Goal: Check status: Check status

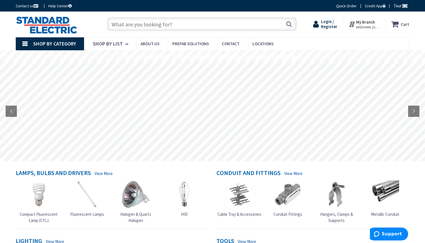
click at [333, 24] on span "Login / Register" at bounding box center [329, 24] width 16 height 10
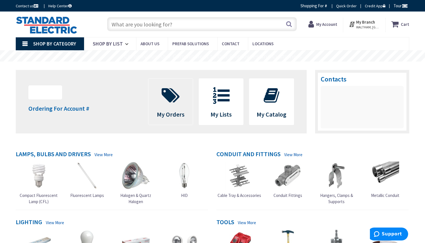
click at [170, 106] on span at bounding box center [171, 95] width 36 height 25
click at [171, 101] on icon at bounding box center [171, 95] width 24 height 17
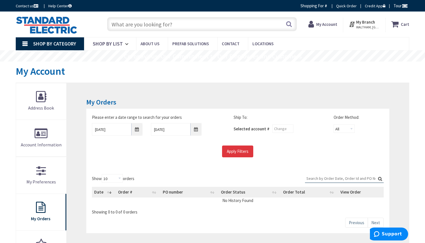
click at [235, 152] on input "Apply Filters" at bounding box center [237, 152] width 31 height 12
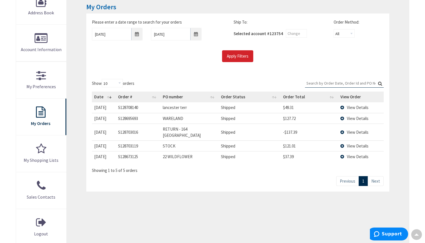
scroll to position [99, 0]
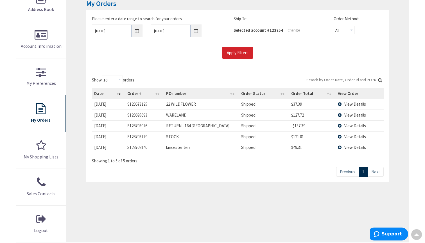
click at [351, 113] on span "View Details" at bounding box center [355, 114] width 22 height 5
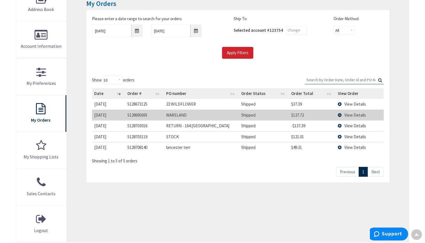
click at [348, 124] on span "View Details" at bounding box center [355, 125] width 22 height 5
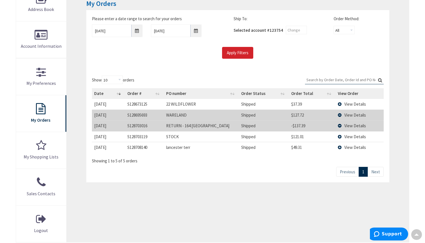
click at [348, 124] on span "View Details" at bounding box center [355, 125] width 22 height 5
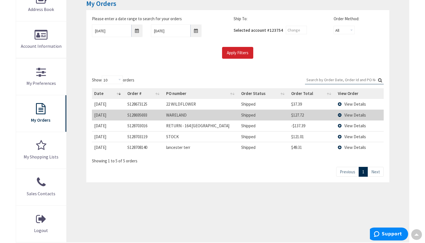
click at [354, 115] on span "View Details" at bounding box center [355, 114] width 22 height 5
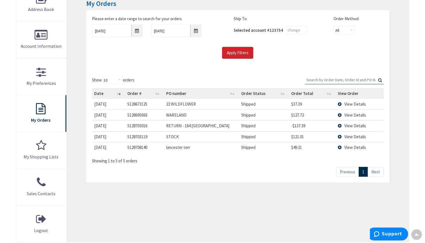
click at [339, 114] on td "View Details" at bounding box center [359, 115] width 48 height 11
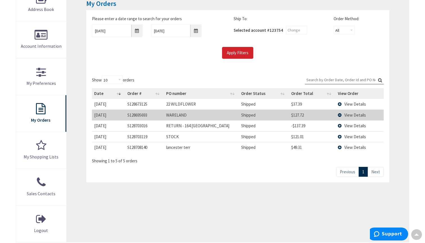
click at [353, 115] on span "View Details" at bounding box center [355, 114] width 22 height 5
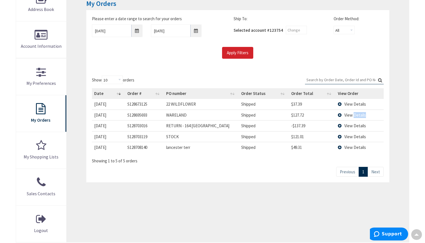
click at [353, 115] on span "View Details" at bounding box center [355, 114] width 22 height 5
click at [149, 115] on td "S128695693" at bounding box center [144, 115] width 39 height 11
click at [351, 147] on span "View Details" at bounding box center [355, 147] width 22 height 5
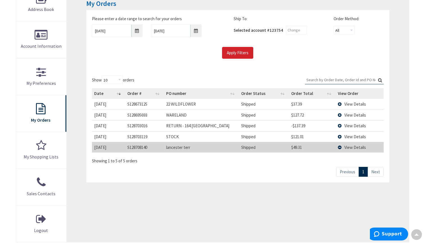
click at [351, 114] on span "View Details" at bounding box center [355, 114] width 22 height 5
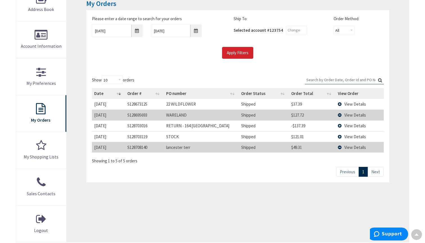
click at [351, 114] on span "View Details" at bounding box center [355, 114] width 22 height 5
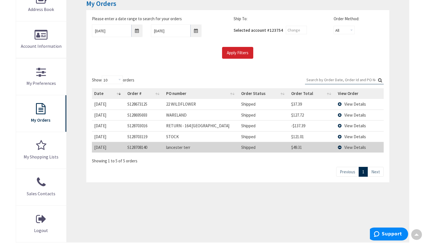
click at [348, 145] on span "View Details" at bounding box center [355, 147] width 22 height 5
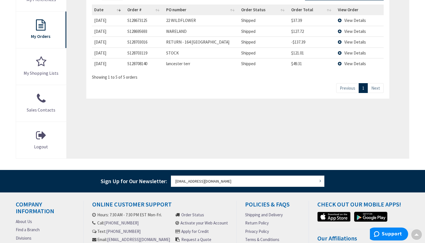
scroll to position [183, 0]
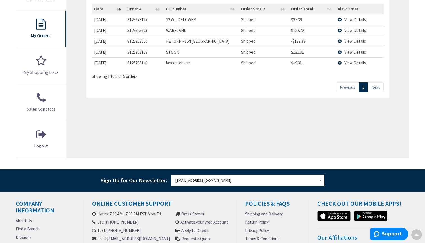
click at [372, 85] on link "Next" at bounding box center [375, 87] width 16 height 10
click at [347, 87] on link "Previous" at bounding box center [347, 87] width 23 height 10
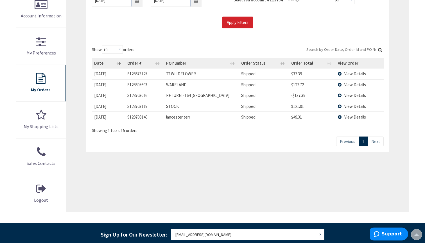
scroll to position [62, 0]
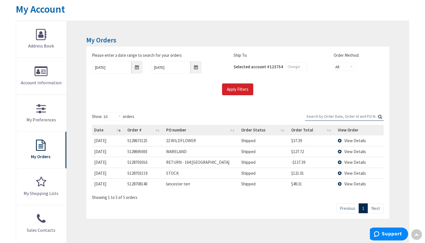
click at [348, 151] on span "View Details" at bounding box center [355, 151] width 22 height 5
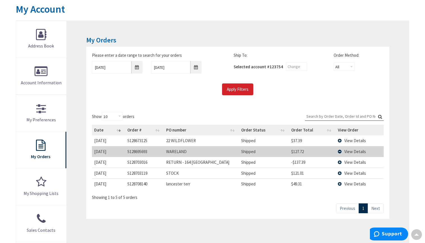
click at [348, 151] on span "View Details" at bounding box center [355, 151] width 22 height 5
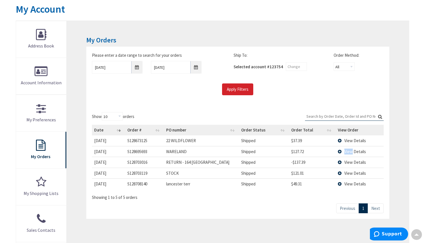
click at [348, 151] on span "View Details" at bounding box center [355, 151] width 22 height 5
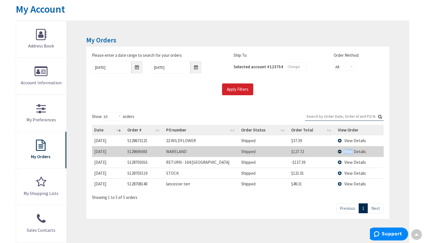
click at [348, 151] on span "View Details" at bounding box center [355, 151] width 22 height 5
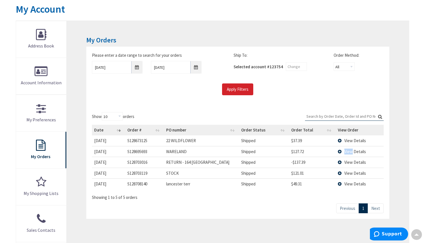
click at [348, 151] on span "View Details" at bounding box center [355, 151] width 22 height 5
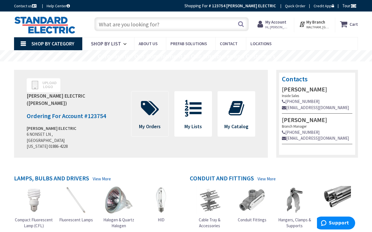
click at [149, 119] on span "My Orders" at bounding box center [149, 114] width 37 height 45
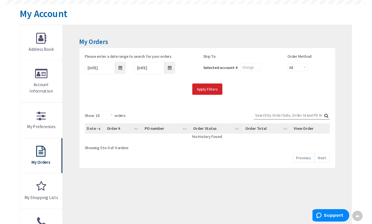
scroll to position [57, 0]
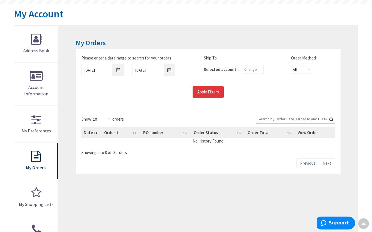
click at [208, 90] on input "Apply Filters" at bounding box center [208, 92] width 31 height 12
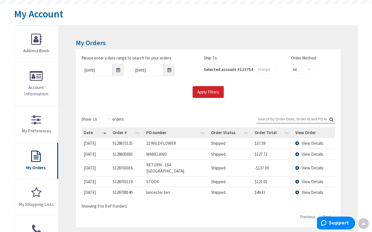
click at [312, 153] on span "View Details" at bounding box center [313, 154] width 22 height 5
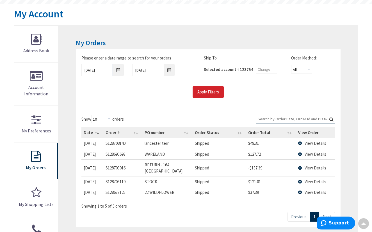
click at [313, 154] on span "View Details" at bounding box center [316, 154] width 22 height 5
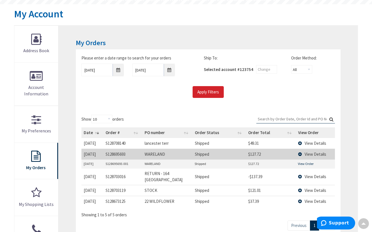
click at [301, 163] on link "View Order" at bounding box center [306, 164] width 16 height 5
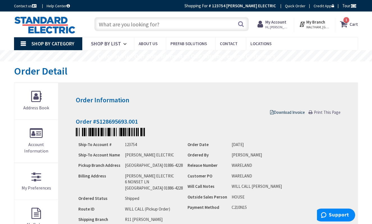
click at [288, 114] on span "Download Invoice" at bounding box center [287, 112] width 35 height 5
